Goal: Task Accomplishment & Management: Complete application form

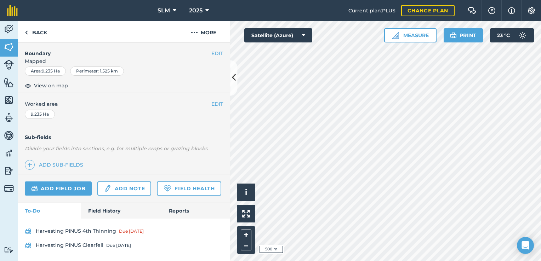
scroll to position [119, 0]
click at [78, 182] on link "Add field job" at bounding box center [58, 189] width 67 height 14
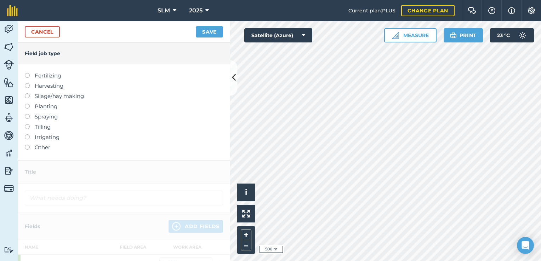
click at [44, 87] on label "Harvesting" at bounding box center [124, 86] width 198 height 9
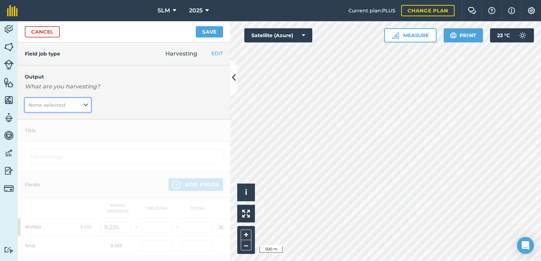
click at [68, 106] on button "None selected" at bounding box center [58, 105] width 66 height 14
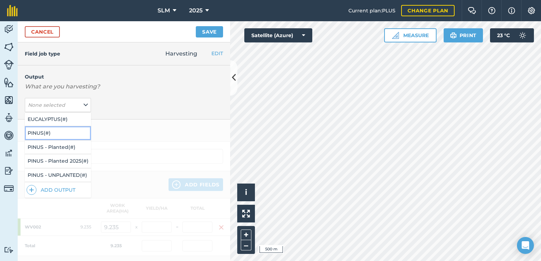
click at [59, 132] on button "PINUS ( # )" at bounding box center [58, 132] width 66 height 13
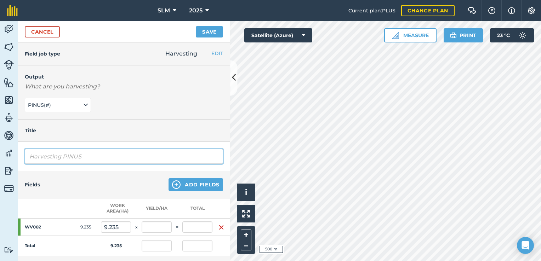
click at [91, 156] on input "Harvesting PINUS" at bounding box center [124, 156] width 198 height 15
click at [153, 156] on input "Harvesting PINUS 4th Thinning, Colaborare[DATE] to" at bounding box center [124, 156] width 198 height 15
click at [198, 155] on input "Harvesting PINUS 4th Thinning, Colaborare [DATE] to" at bounding box center [124, 156] width 198 height 15
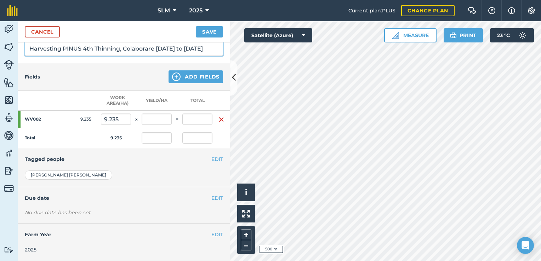
scroll to position [112, 0]
type input "Harvesting PINUS 4th Thinning, Colaborare [DATE] to [DATE]"
click at [213, 195] on button "EDIT" at bounding box center [217, 198] width 12 height 8
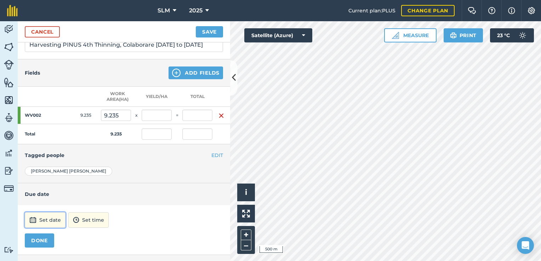
click at [50, 219] on button "Set date" at bounding box center [45, 221] width 41 height 16
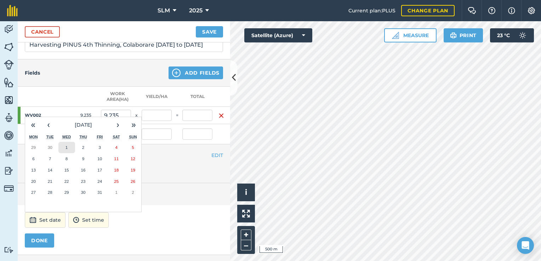
click at [68, 145] on button "1" at bounding box center [66, 147] width 17 height 11
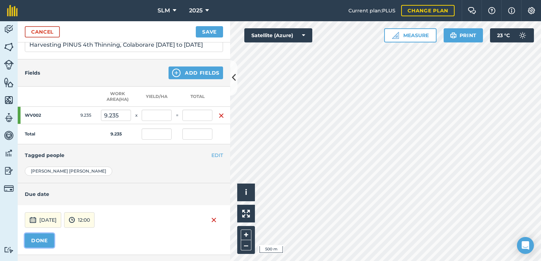
click at [45, 239] on button "DONE" at bounding box center [39, 241] width 29 height 14
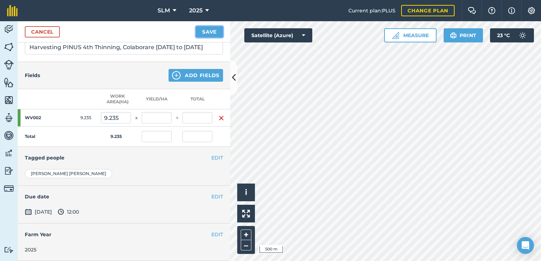
click at [211, 29] on button "Save" at bounding box center [209, 31] width 27 height 11
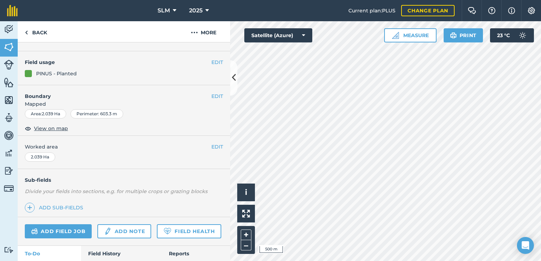
scroll to position [60, 0]
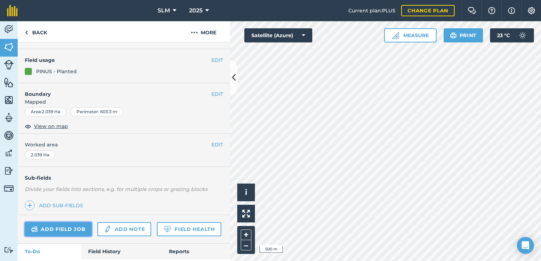
click at [77, 228] on link "Add field job" at bounding box center [58, 229] width 67 height 14
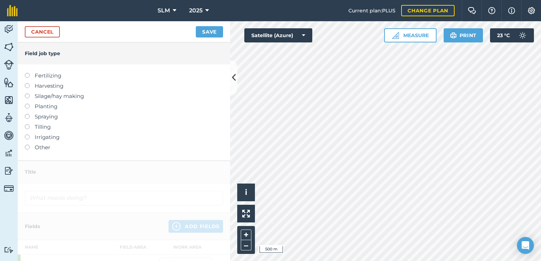
click at [27, 83] on label at bounding box center [30, 83] width 10 height 0
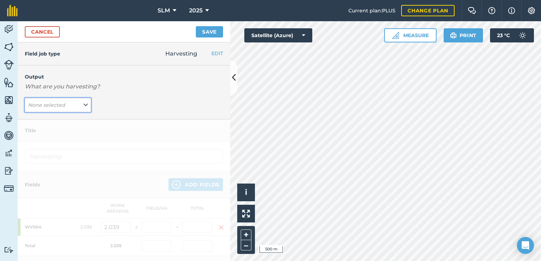
click at [66, 104] on button "None selected" at bounding box center [58, 105] width 66 height 14
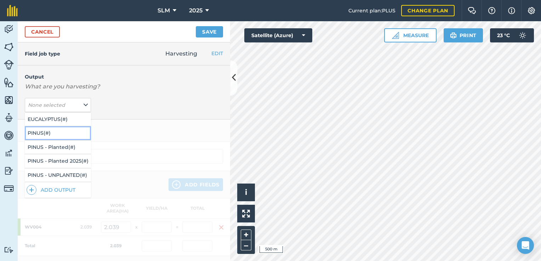
click at [62, 132] on button "PINUS ( # )" at bounding box center [58, 132] width 66 height 13
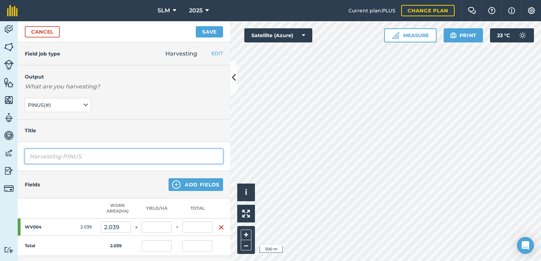
click at [91, 155] on input "Harvesting PINUS" at bounding box center [124, 156] width 198 height 15
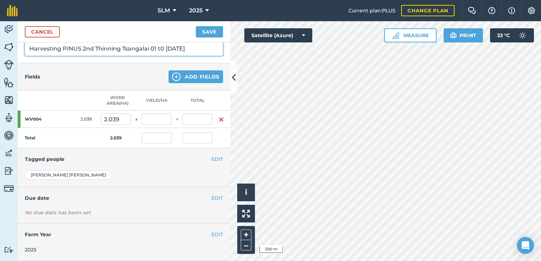
scroll to position [112, 0]
type input "Harvesting PINUS 2nd Thinning Tsangalai 01 t0 [DATE]"
click at [217, 148] on div "EDIT Tagged people" at bounding box center [124, 159] width 213 height 22
click at [211, 194] on button "EDIT" at bounding box center [217, 198] width 12 height 8
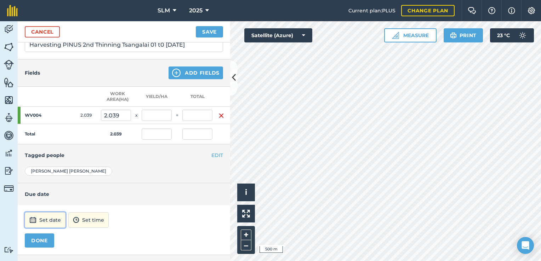
click at [55, 222] on button "Set date" at bounding box center [45, 221] width 41 height 16
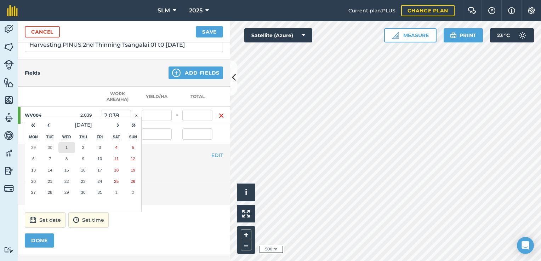
click at [66, 145] on abbr "1" at bounding box center [67, 147] width 2 height 5
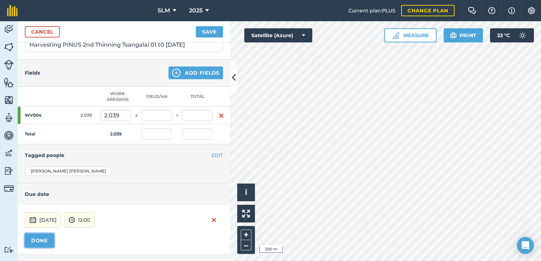
click at [38, 238] on button "DONE" at bounding box center [39, 241] width 29 height 14
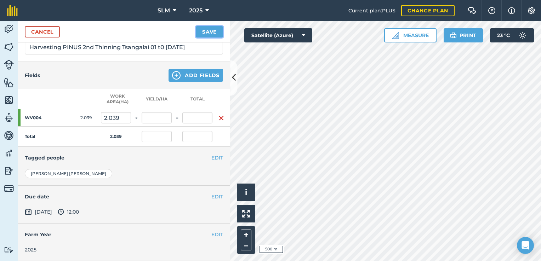
click at [209, 33] on button "Save" at bounding box center [209, 31] width 27 height 11
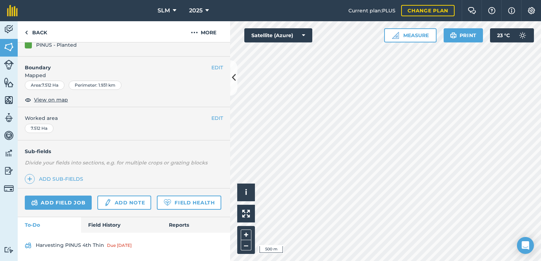
scroll to position [105, 0]
click at [77, 196] on link "Add field job" at bounding box center [58, 203] width 67 height 14
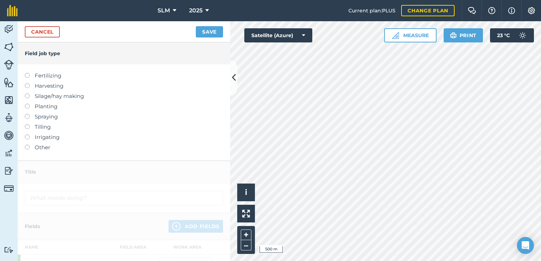
click at [23, 150] on div "Fertilizing Harvesting Silage/hay making Planting Spraying Tilling Irrigating O…" at bounding box center [124, 112] width 213 height 96
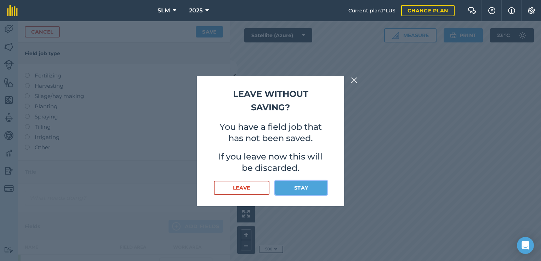
click at [298, 188] on button "Stay" at bounding box center [301, 188] width 52 height 14
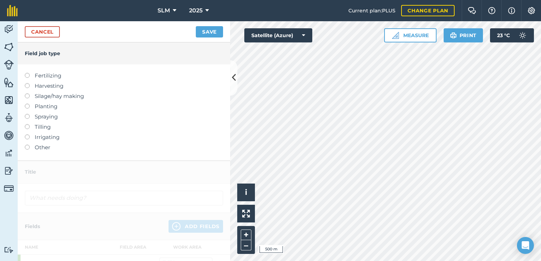
click at [26, 83] on label at bounding box center [30, 83] width 10 height 0
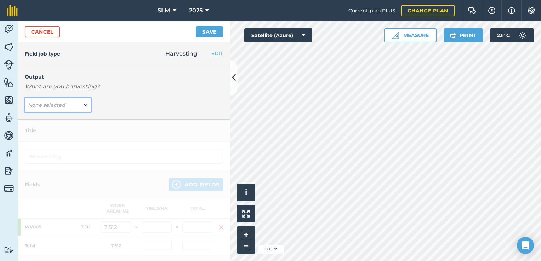
click at [78, 103] on button "None selected" at bounding box center [58, 105] width 66 height 14
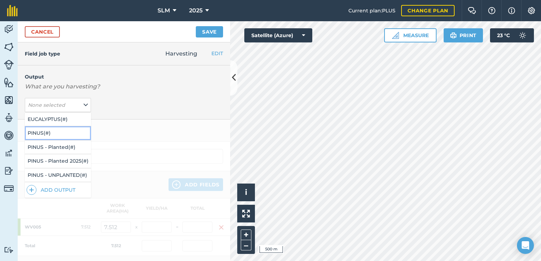
click at [55, 132] on button "PINUS ( # )" at bounding box center [58, 132] width 66 height 13
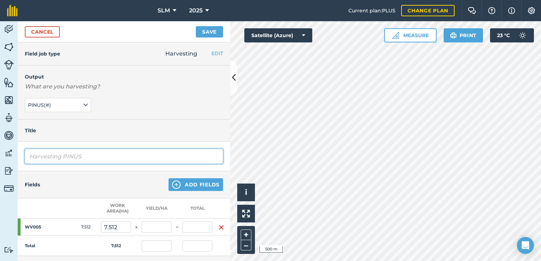
click at [84, 156] on input "Harvesting PINUS" at bounding box center [124, 156] width 198 height 15
click at [154, 155] on input "Harvesting PINUS 4th Thinning Colaborare [DATE]" at bounding box center [124, 156] width 198 height 15
click at [210, 157] on input "Harvesting PINUS 4th Thinning Colaborare Starting [DATE]" at bounding box center [124, 156] width 198 height 15
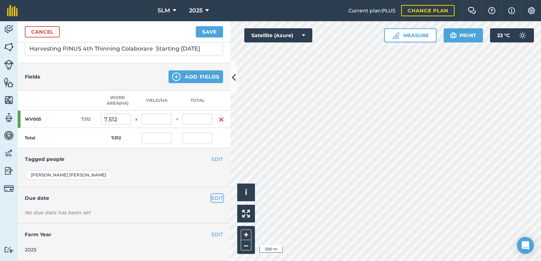
click at [211, 194] on button "EDIT" at bounding box center [217, 198] width 12 height 8
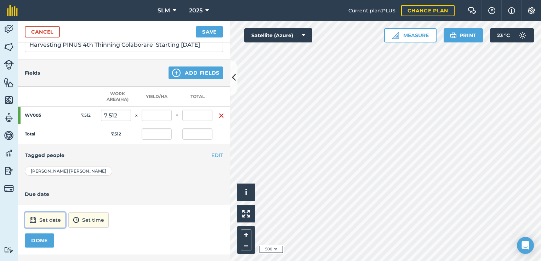
click at [50, 214] on button "Set date" at bounding box center [45, 221] width 41 height 16
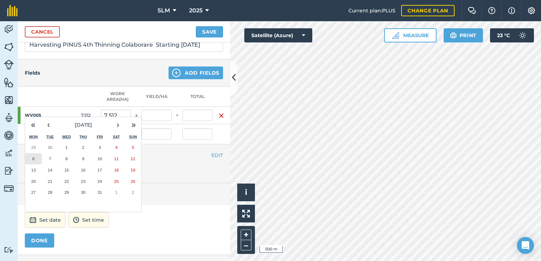
click at [35, 158] on button "6" at bounding box center [33, 158] width 17 height 11
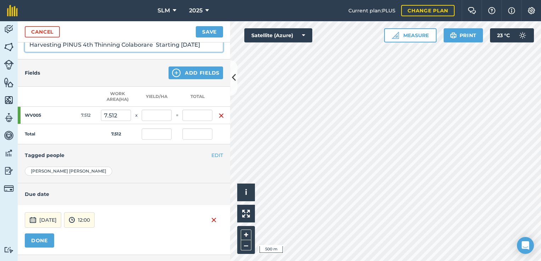
click at [180, 48] on input "Harvesting PINUS 4th Thinning Colaborare Starting [DATE]" at bounding box center [124, 44] width 198 height 15
click at [187, 43] on input "Harvesting PINUS 4th Thinning Colaborare Starting [DATE]" at bounding box center [124, 44] width 198 height 15
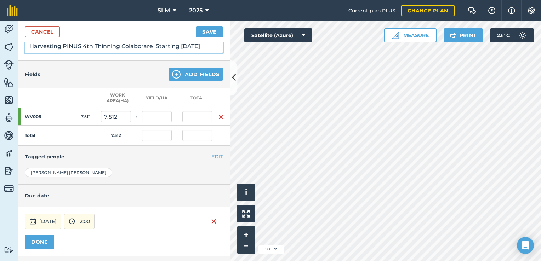
type input "Harvesting PINUS 4th Thinning Colaborare Starting [DATE]"
click at [44, 235] on button "DONE" at bounding box center [39, 242] width 29 height 14
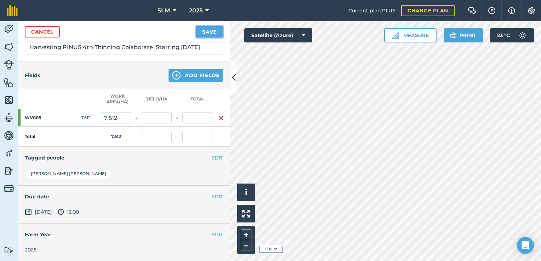
click at [210, 30] on button "Save" at bounding box center [209, 31] width 27 height 11
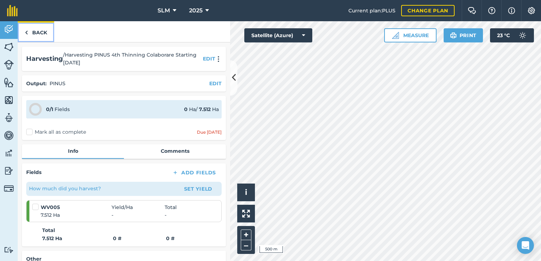
click at [30, 32] on link "Back" at bounding box center [36, 31] width 36 height 21
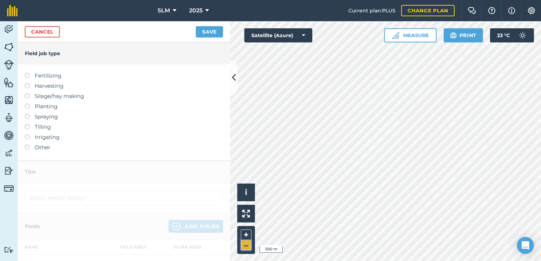
click at [243, 243] on button "–" at bounding box center [246, 245] width 11 height 10
click at [245, 246] on button "–" at bounding box center [246, 245] width 11 height 10
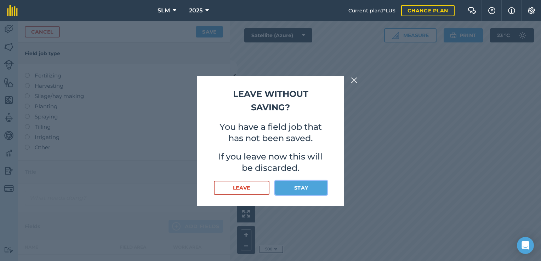
click at [296, 190] on button "Stay" at bounding box center [301, 188] width 52 height 14
click at [302, 188] on button "Stay" at bounding box center [301, 188] width 52 height 14
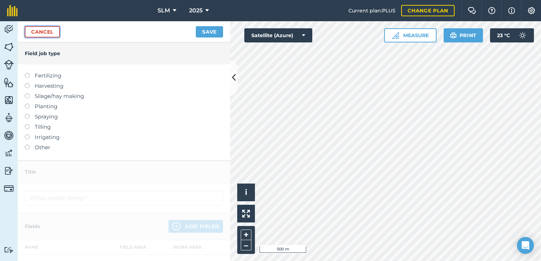
click at [40, 29] on link "Cancel" at bounding box center [42, 31] width 35 height 11
click at [46, 33] on link "Cancel" at bounding box center [42, 31] width 35 height 11
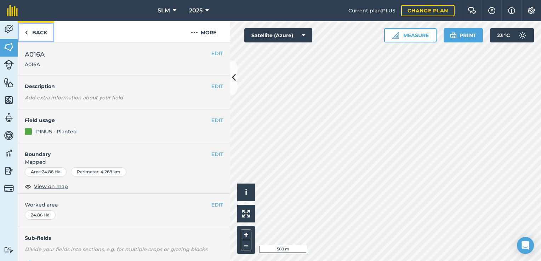
click at [25, 30] on img at bounding box center [26, 32] width 3 height 9
click at [28, 33] on link "Back" at bounding box center [36, 31] width 36 height 21
